Goal: Find specific page/section: Find specific page/section

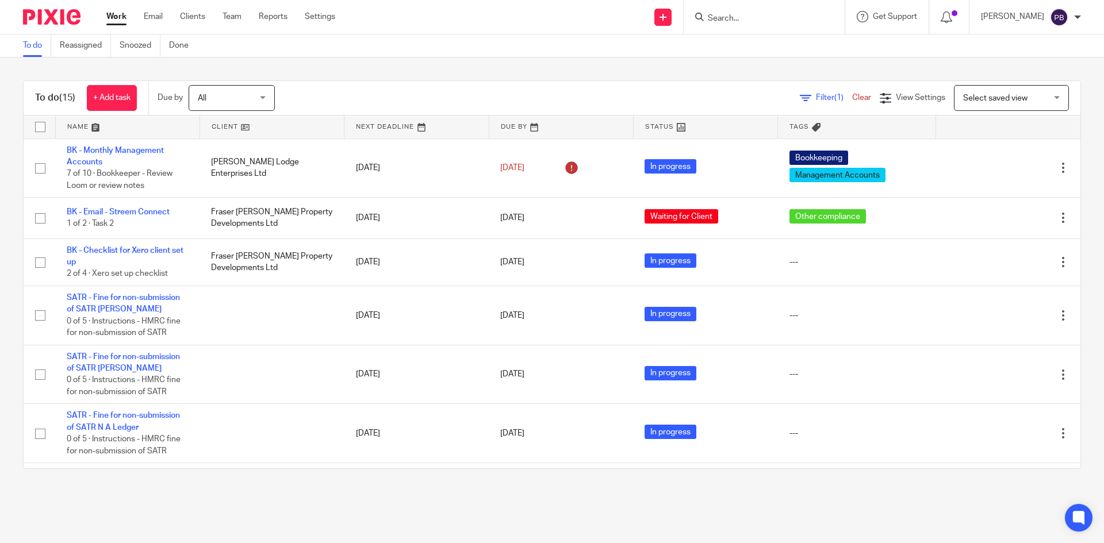
click at [774, 18] on input "Search" at bounding box center [757, 19] width 103 height 10
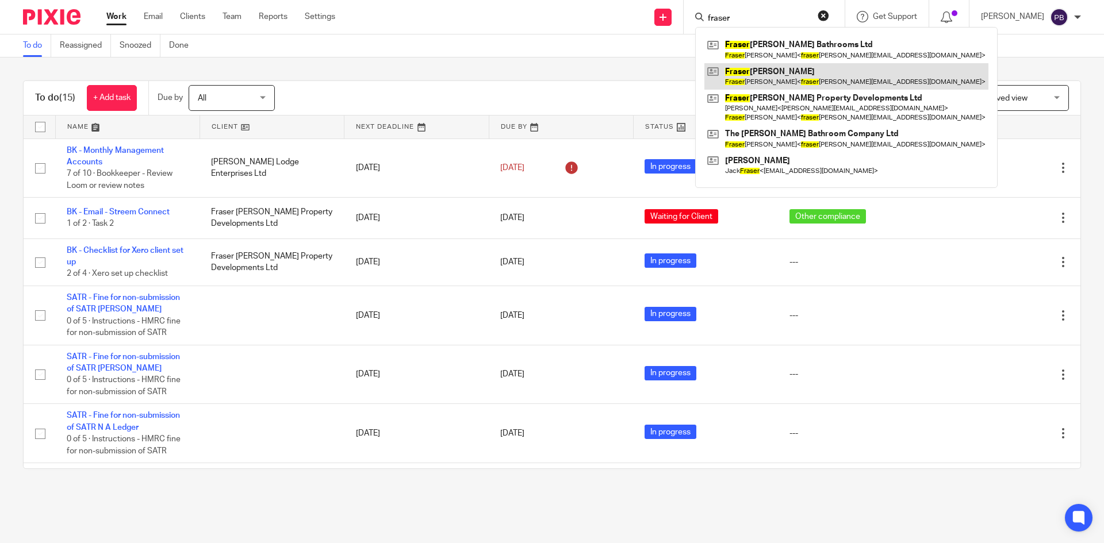
type input "fraser"
click at [767, 76] on link at bounding box center [846, 76] width 284 height 26
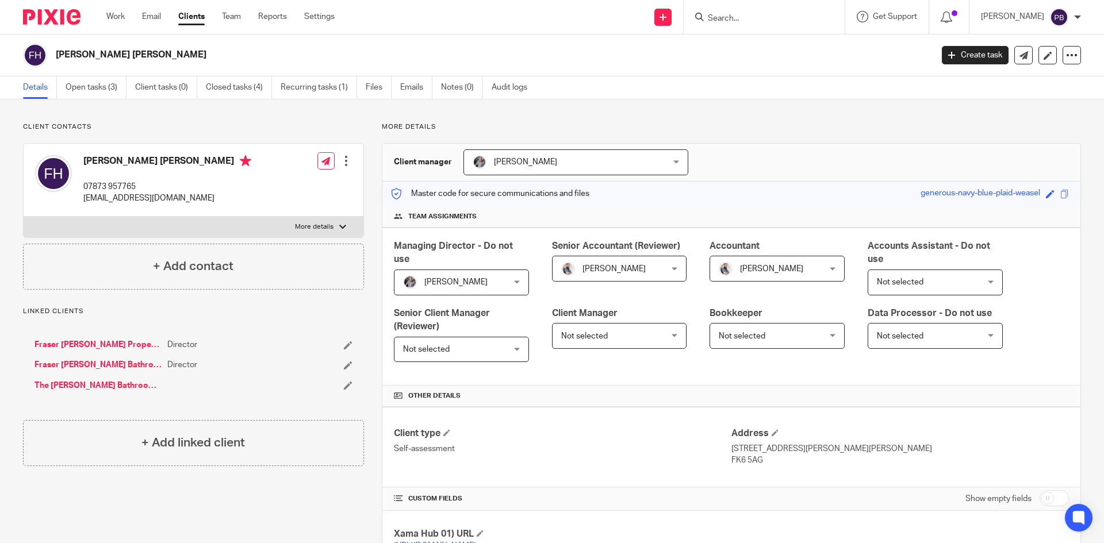
click at [93, 343] on link "Fraser [PERSON_NAME] Property Developments Ltd" at bounding box center [97, 344] width 127 height 11
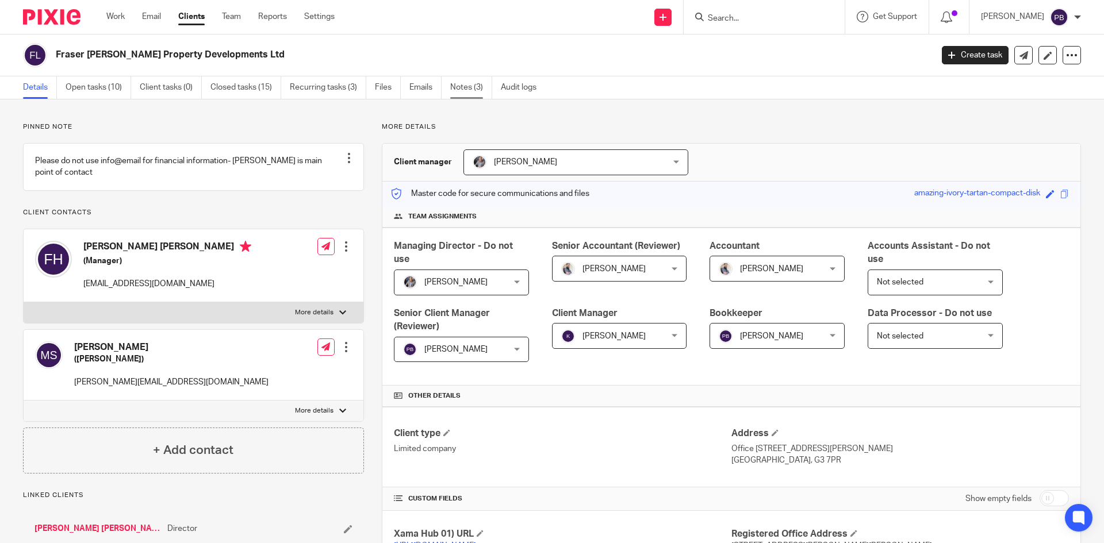
click at [463, 87] on link "Notes (3)" at bounding box center [471, 87] width 42 height 22
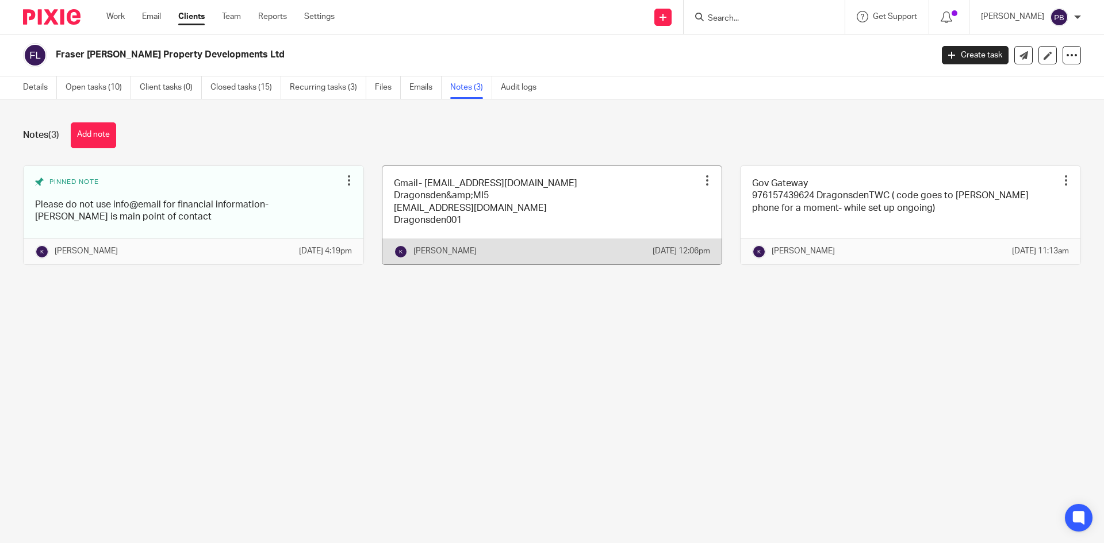
drag, startPoint x: 387, startPoint y: 270, endPoint x: 500, endPoint y: 343, distance: 134.3
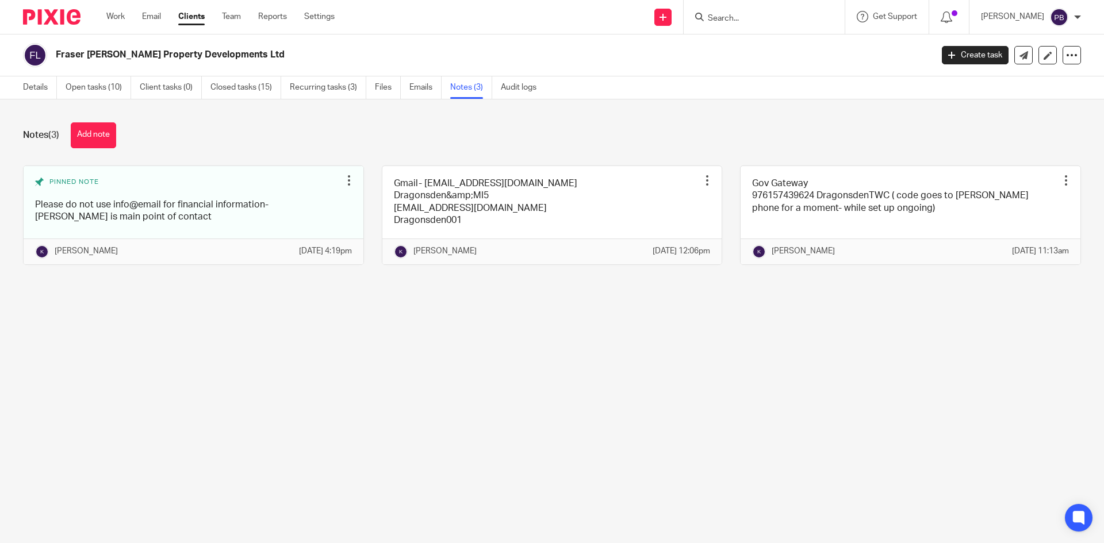
click at [387, 264] on div "[PERSON_NAME] [DATE] 12:06pm" at bounding box center [552, 252] width 340 height 26
